Goal: Information Seeking & Learning: Learn about a topic

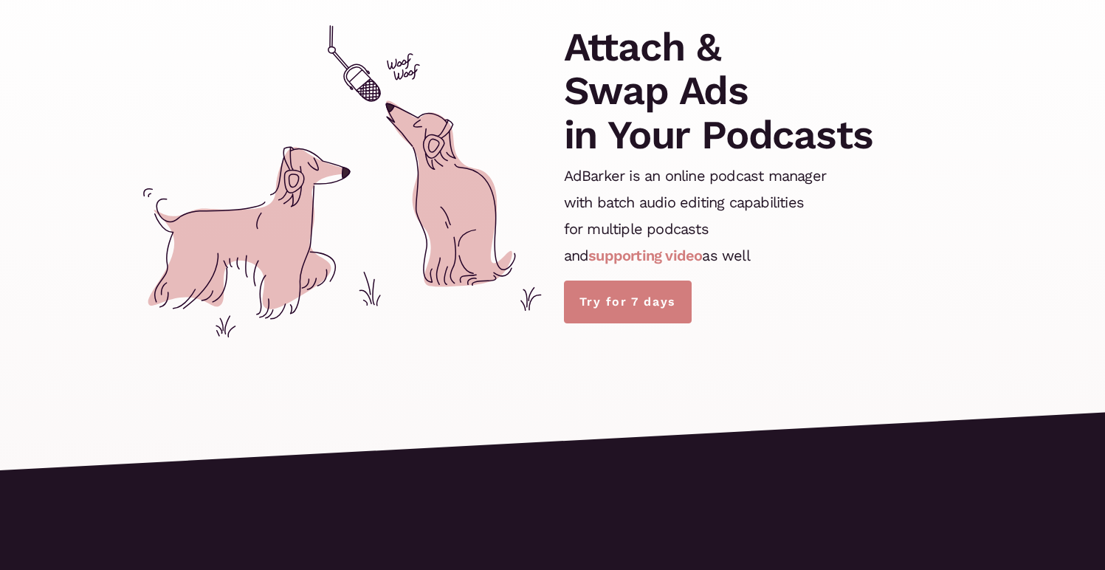
scroll to position [290, 0]
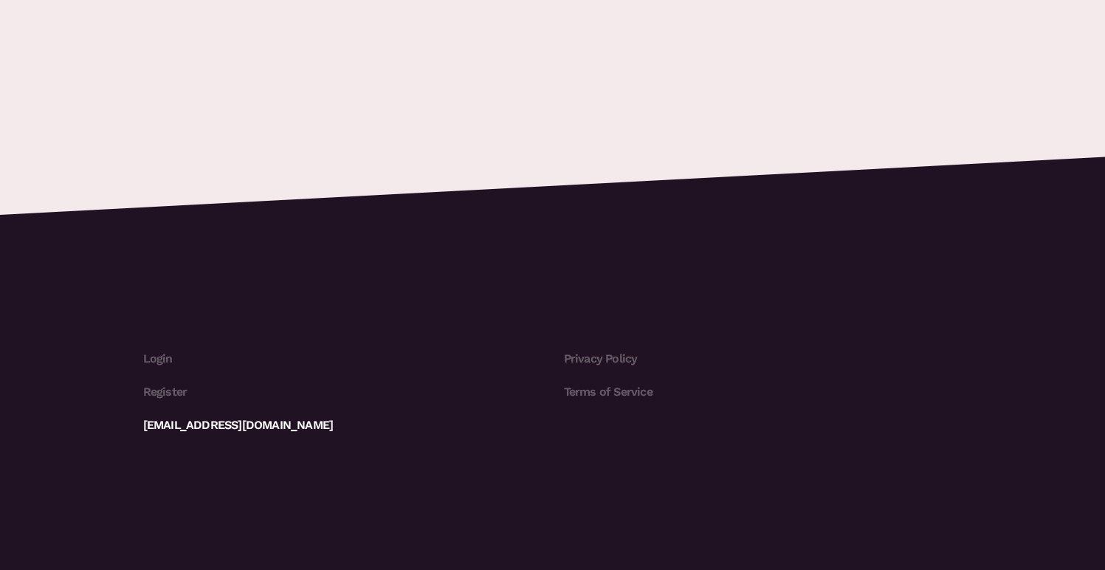
scroll to position [4450, 0]
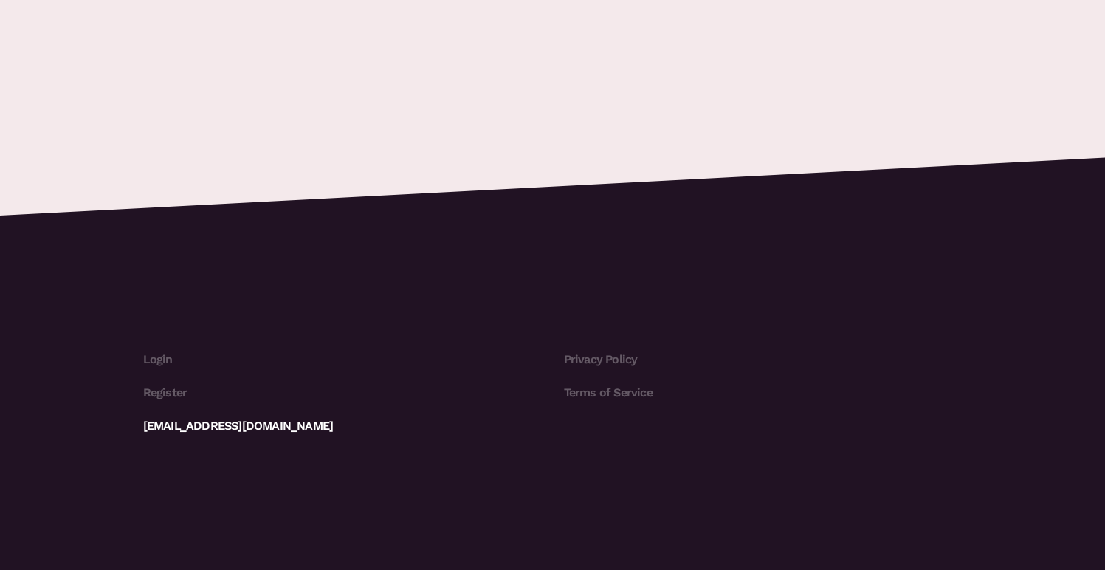
click at [235, 426] on link "[EMAIL_ADDRESS][DOMAIN_NAME]" at bounding box center [342, 426] width 398 height 33
drag, startPoint x: 129, startPoint y: 422, endPoint x: 296, endPoint y: 429, distance: 166.9
click at [289, 428] on footer "Login Register [EMAIL_ADDRESS][DOMAIN_NAME] Privacy Policy Terms of Service" at bounding box center [552, 415] width 1105 height 311
copy link "[EMAIL_ADDRESS][DOMAIN_NAME]"
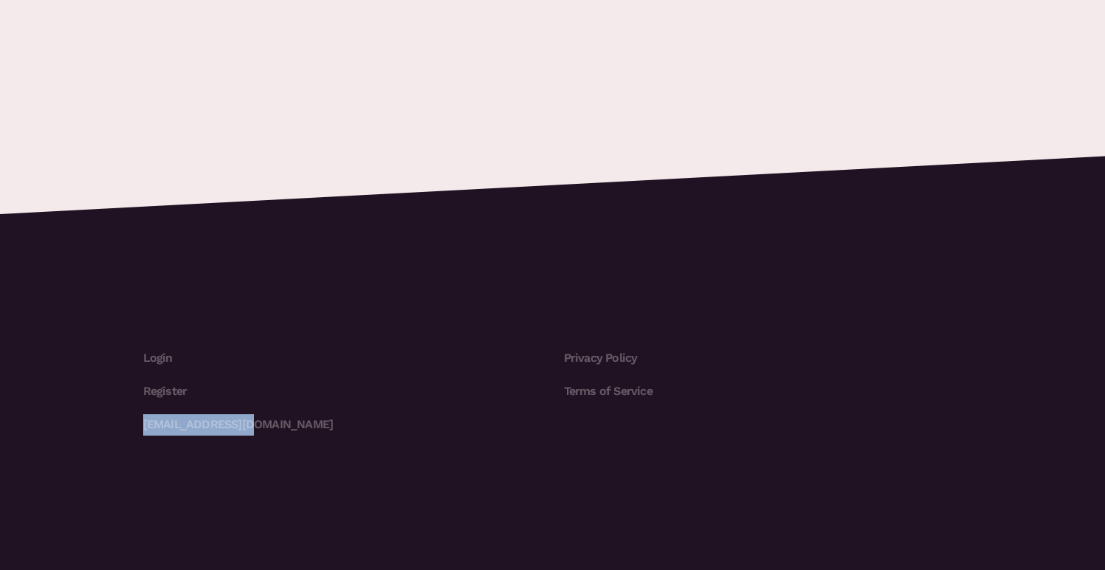
scroll to position [4453, 0]
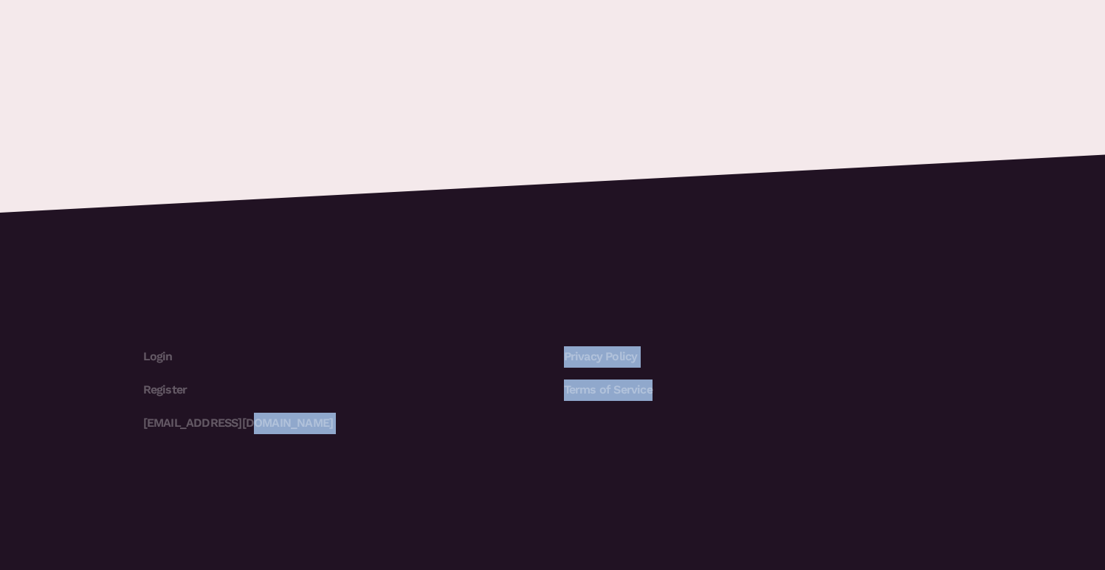
drag, startPoint x: 466, startPoint y: 491, endPoint x: 863, endPoint y: 512, distance: 398.3
click at [863, 514] on footer "Login Register [EMAIL_ADDRESS][DOMAIN_NAME] Privacy Policy Terms of Service" at bounding box center [552, 413] width 1105 height 311
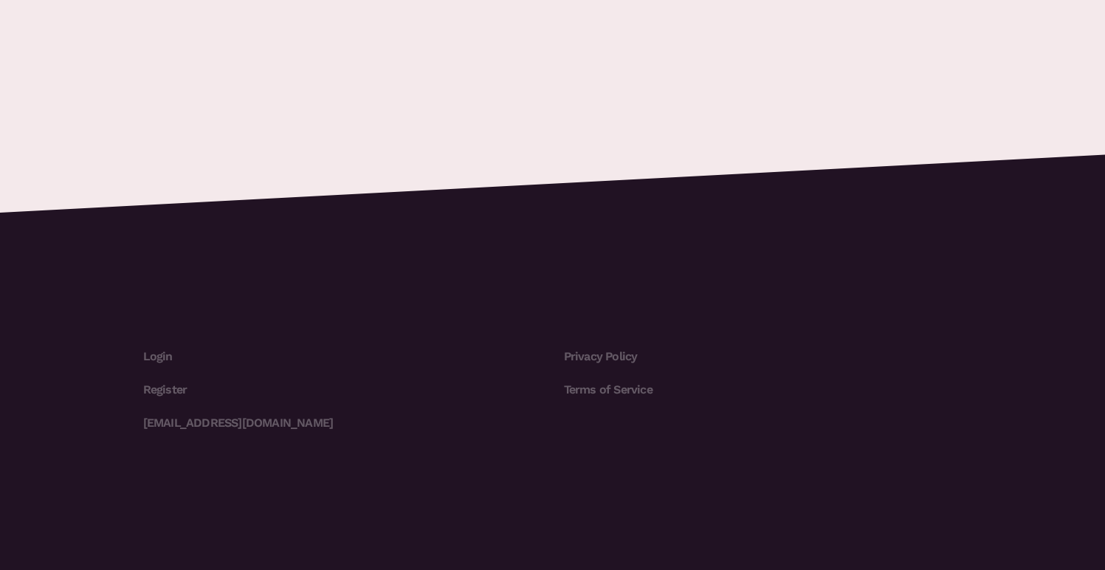
drag, startPoint x: 883, startPoint y: 488, endPoint x: 942, endPoint y: 309, distance: 188.6
click at [884, 485] on footer "Login Register [EMAIL_ADDRESS][DOMAIN_NAME] Privacy Policy Terms of Service" at bounding box center [552, 413] width 1105 height 311
click at [0, 569] on div at bounding box center [0, 570] width 0 height 0
drag, startPoint x: 793, startPoint y: 120, endPoint x: 748, endPoint y: 96, distance: 51.5
click at [0, 569] on div at bounding box center [0, 570] width 0 height 0
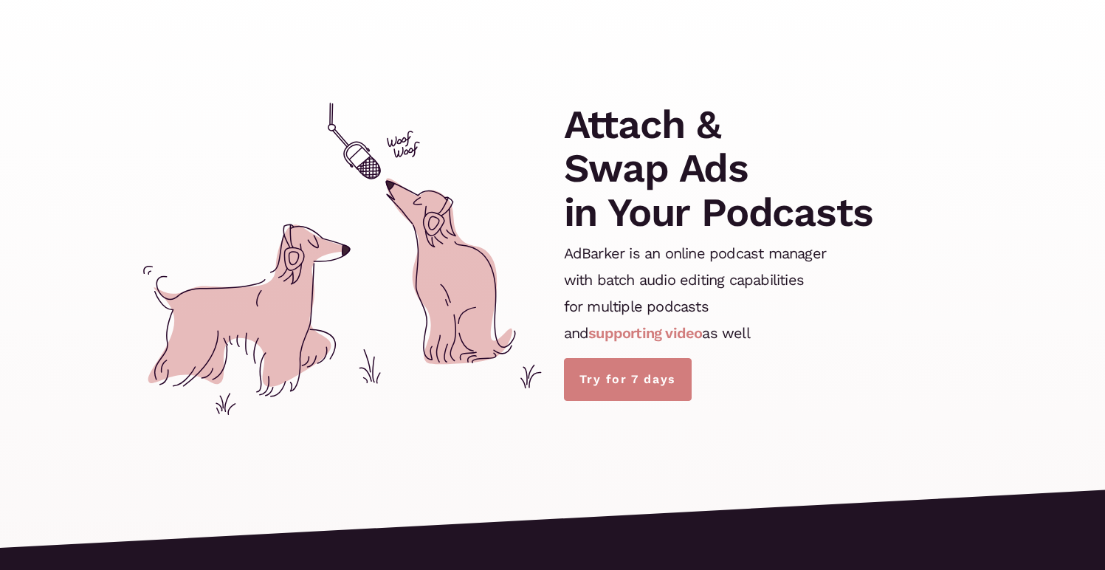
scroll to position [0, 0]
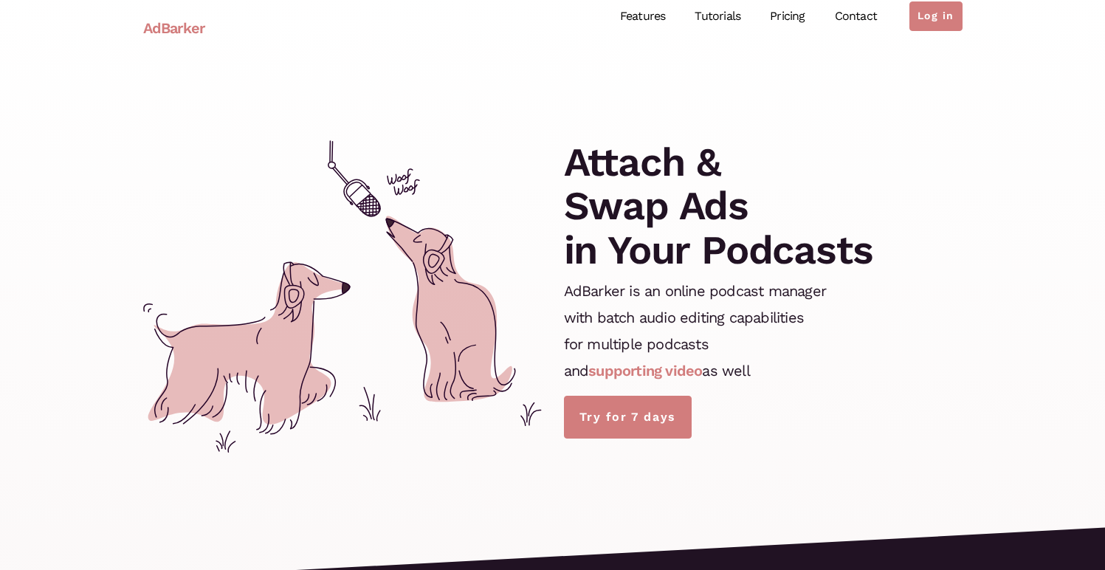
click at [649, 15] on link "Features" at bounding box center [642, 17] width 75 height 66
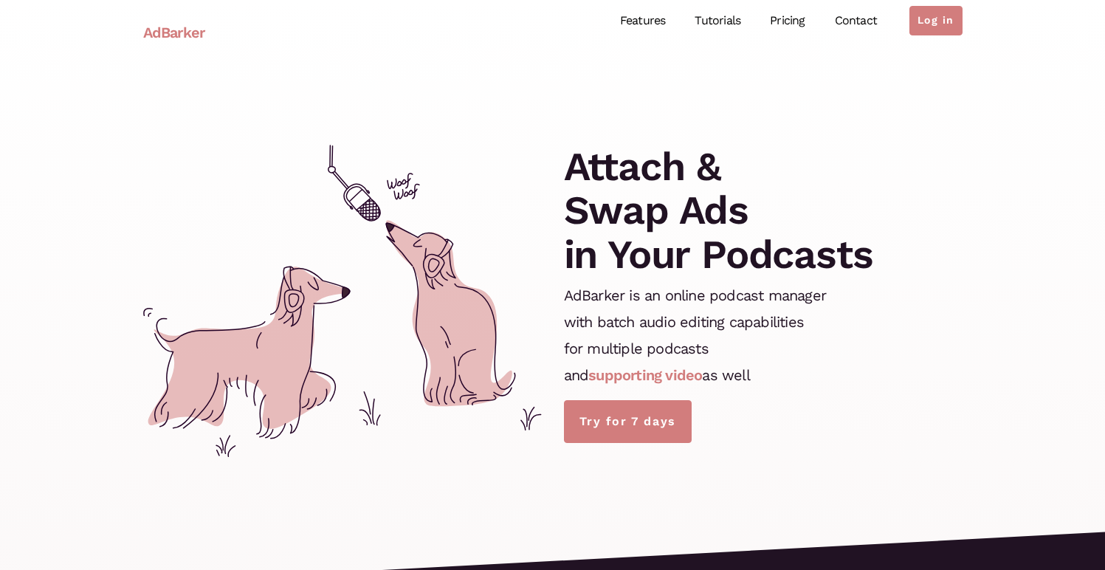
click at [785, 22] on link "Pricing" at bounding box center [787, 21] width 64 height 66
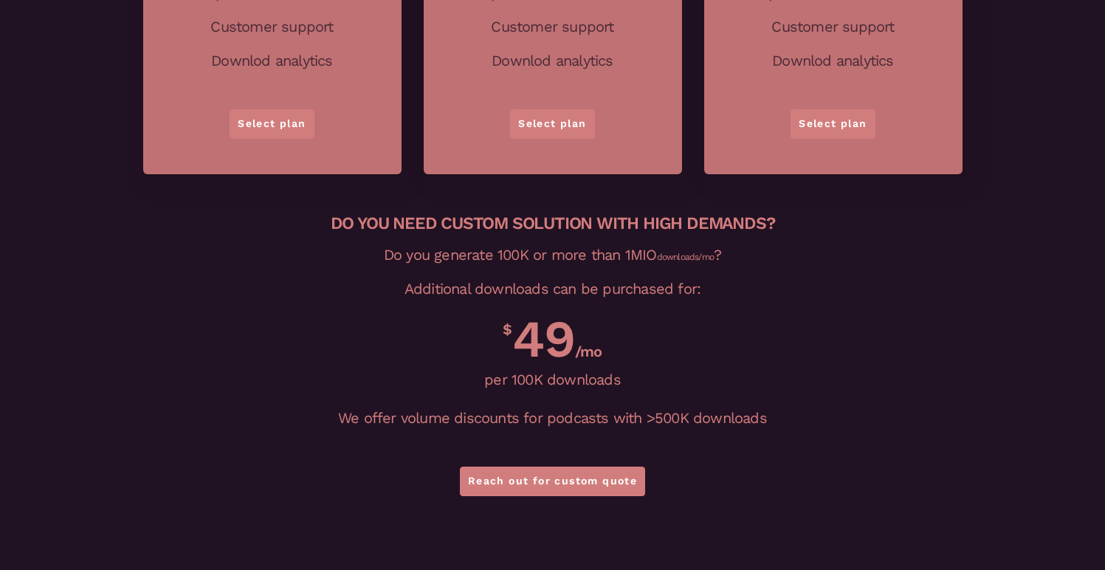
scroll to position [3225, 0]
